Goal: Ask a question: Seek information or help from site administrators or community

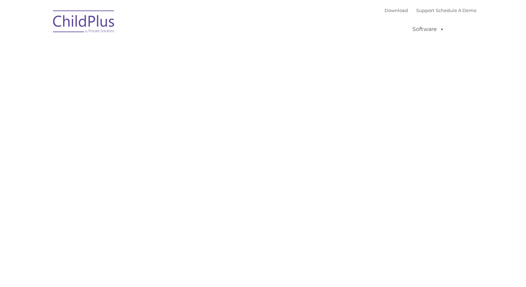
click at [384, 39] on ul "Software ChildPlus: The original and most widely-used Head Start data managemen…" at bounding box center [430, 29] width 92 height 28
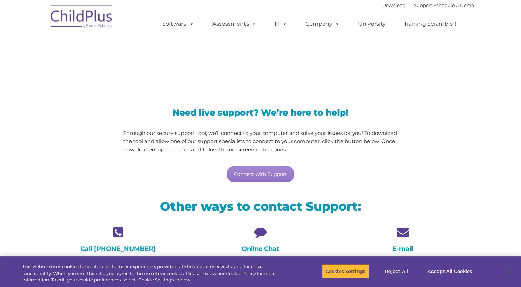
click at [269, 236] on icon at bounding box center [260, 232] width 132 height 12
click at [262, 232] on icon at bounding box center [260, 232] width 132 height 12
click at [260, 248] on h4 "Online Chat" at bounding box center [260, 249] width 132 height 8
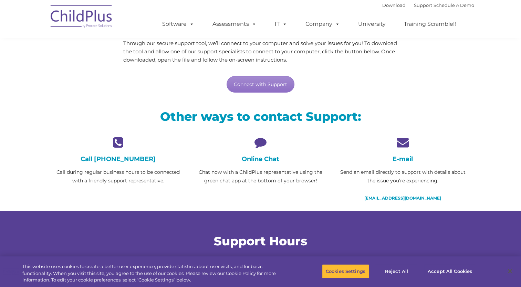
scroll to position [91, 0]
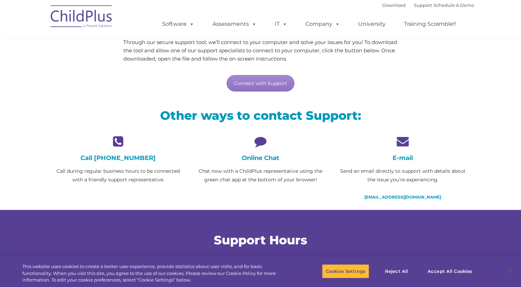
click at [258, 144] on icon at bounding box center [260, 141] width 132 height 12
click at [270, 181] on p "Chat now with a ChildPlus representative using the green chat app at the bottom…" at bounding box center [260, 175] width 132 height 17
